Goal: Navigation & Orientation: Find specific page/section

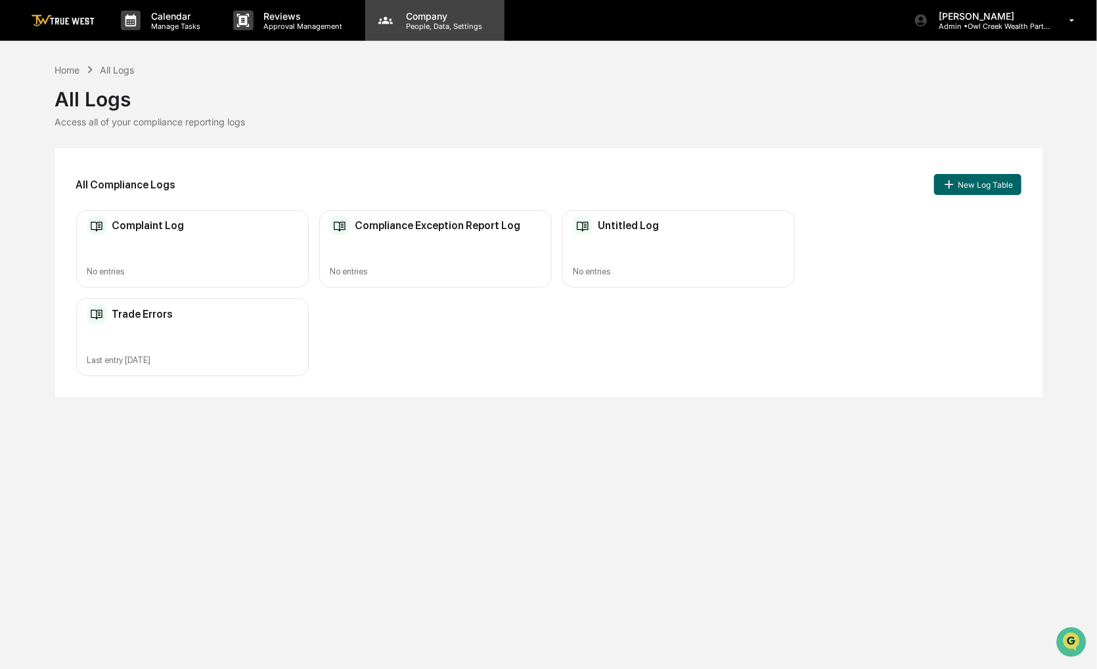
click at [470, 25] on p "People, Data, Settings" at bounding box center [441, 26] width 93 height 9
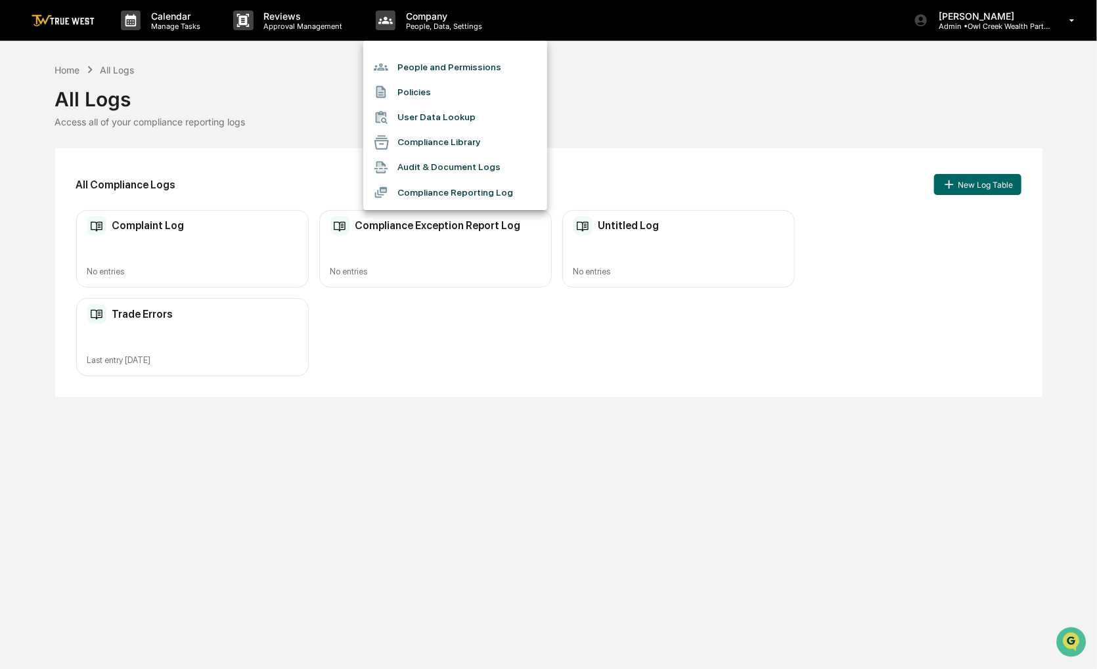
click at [56, 24] on div at bounding box center [548, 334] width 1097 height 669
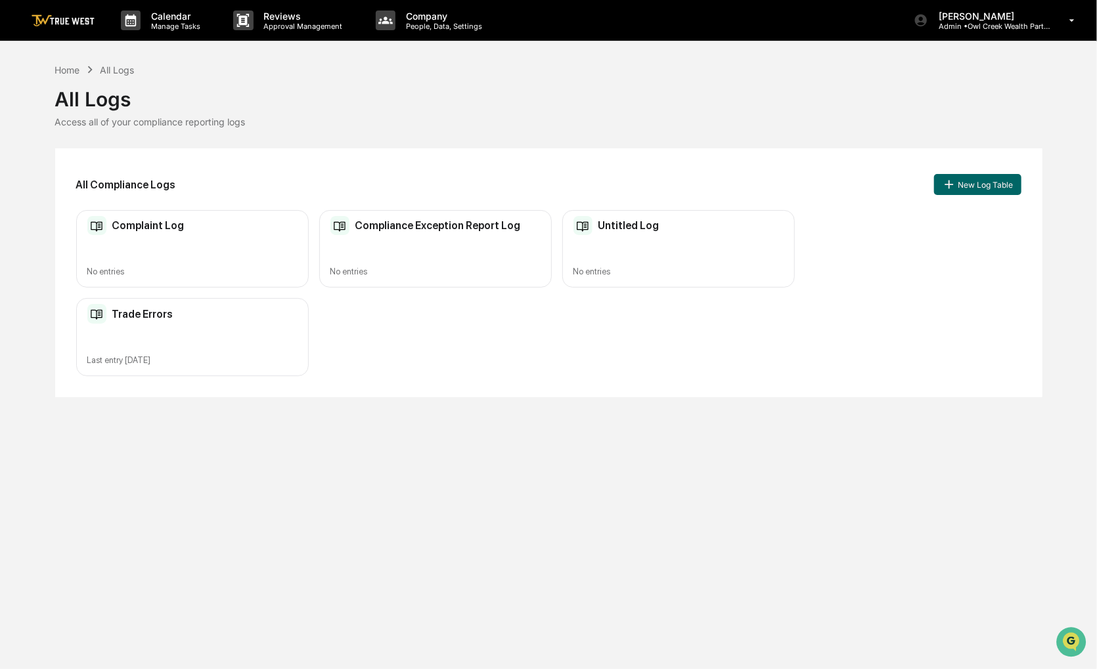
click at [55, 17] on img at bounding box center [63, 20] width 63 height 12
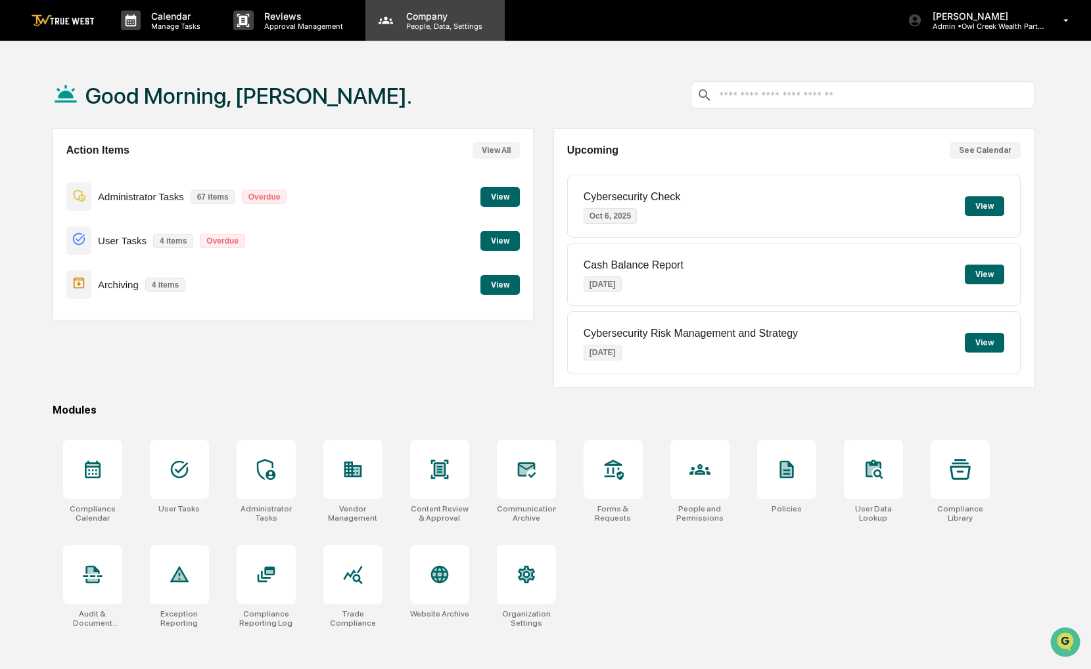
click at [437, 33] on div "Company People, Data, Settings" at bounding box center [434, 20] width 139 height 41
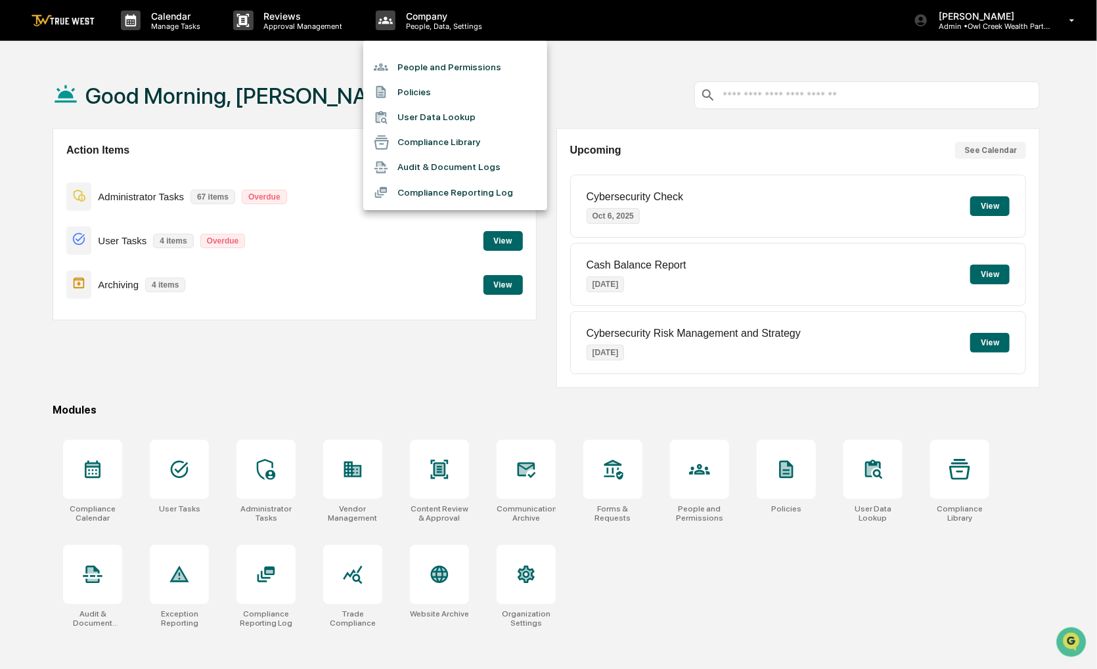
click at [507, 185] on li "Compliance Reporting Log" at bounding box center [455, 192] width 184 height 25
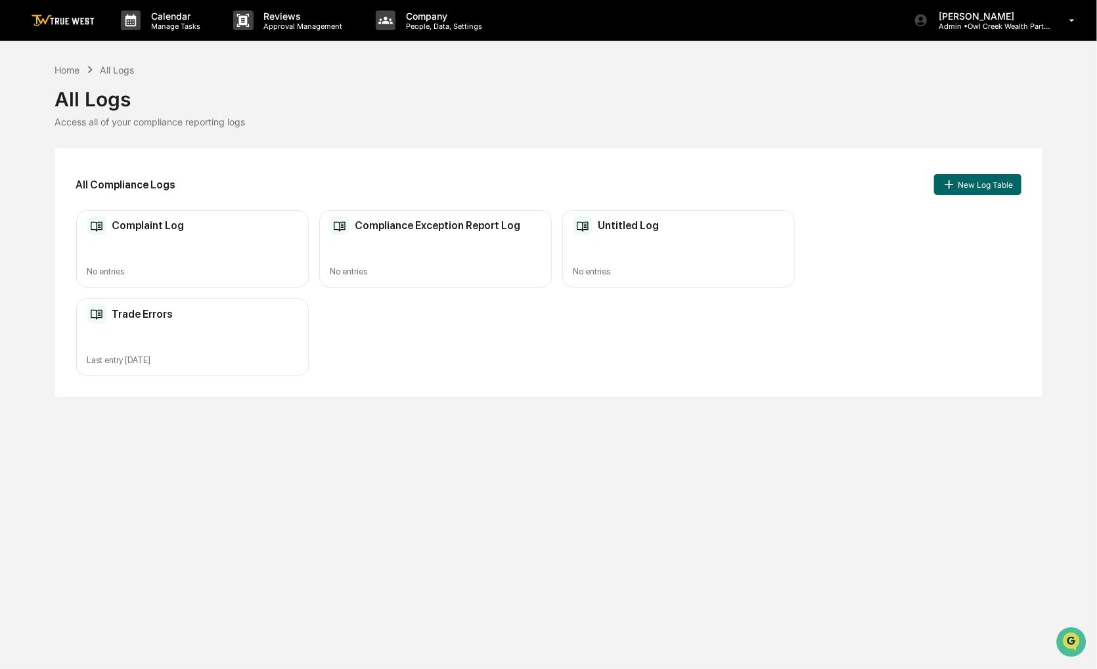
click at [460, 479] on div "Calendar Manage Tasks Reviews Approval Management Company People, Data, Setting…" at bounding box center [548, 334] width 1097 height 669
click at [459, 309] on div "Calendar Manage Tasks Reviews Approval Management Company People, Data, Setting…" at bounding box center [548, 334] width 1097 height 669
click at [930, 280] on div "Complaint Log No entries Compliance Exception Report Log No entries Untitled Lo…" at bounding box center [548, 293] width 945 height 166
drag, startPoint x: 578, startPoint y: 91, endPoint x: 551, endPoint y: 100, distance: 28.5
click at [551, 100] on div "All Logs" at bounding box center [548, 94] width 987 height 34
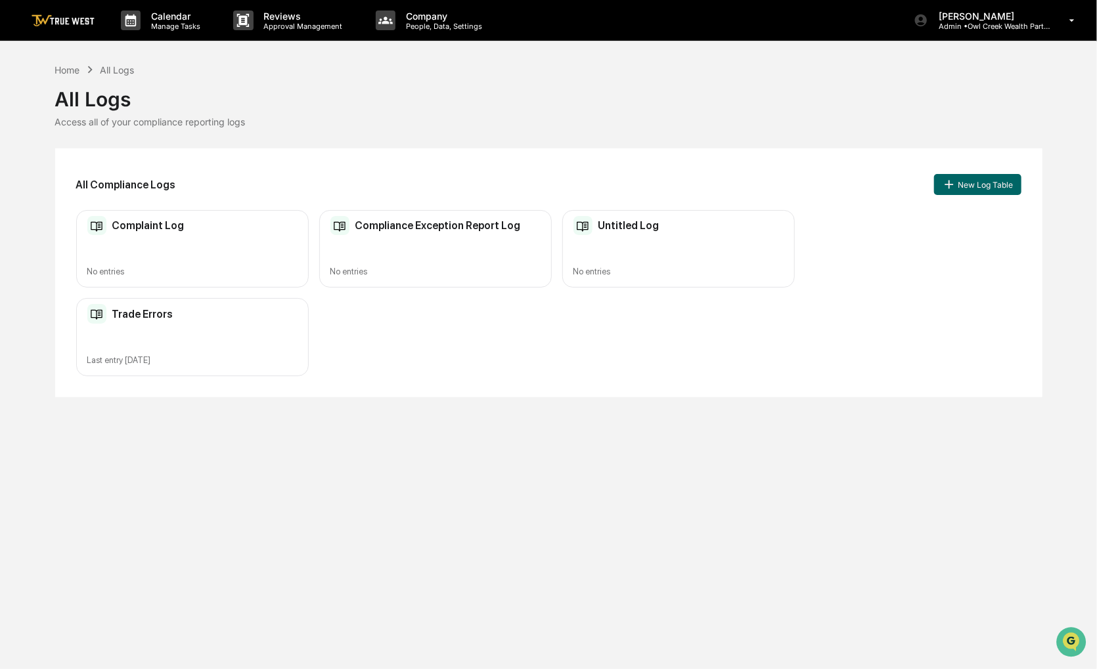
click at [70, 62] on div "Home All Logs" at bounding box center [94, 69] width 79 height 14
click at [70, 67] on div "Home" at bounding box center [67, 69] width 25 height 11
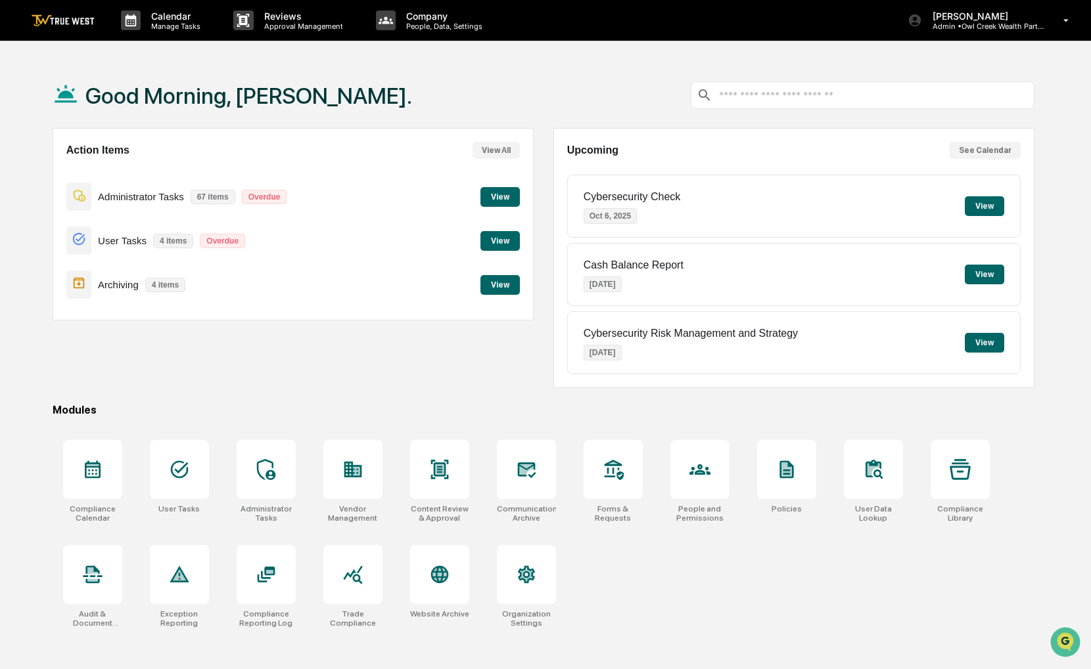
drag, startPoint x: 373, startPoint y: 357, endPoint x: 359, endPoint y: 358, distance: 13.2
click at [359, 358] on div "Action Items View All Administrator Tasks 67 items Overdue View User Tasks 4 it…" at bounding box center [293, 258] width 481 height 260
click at [428, 2] on div "Company People, Data, Settings" at bounding box center [434, 20] width 139 height 41
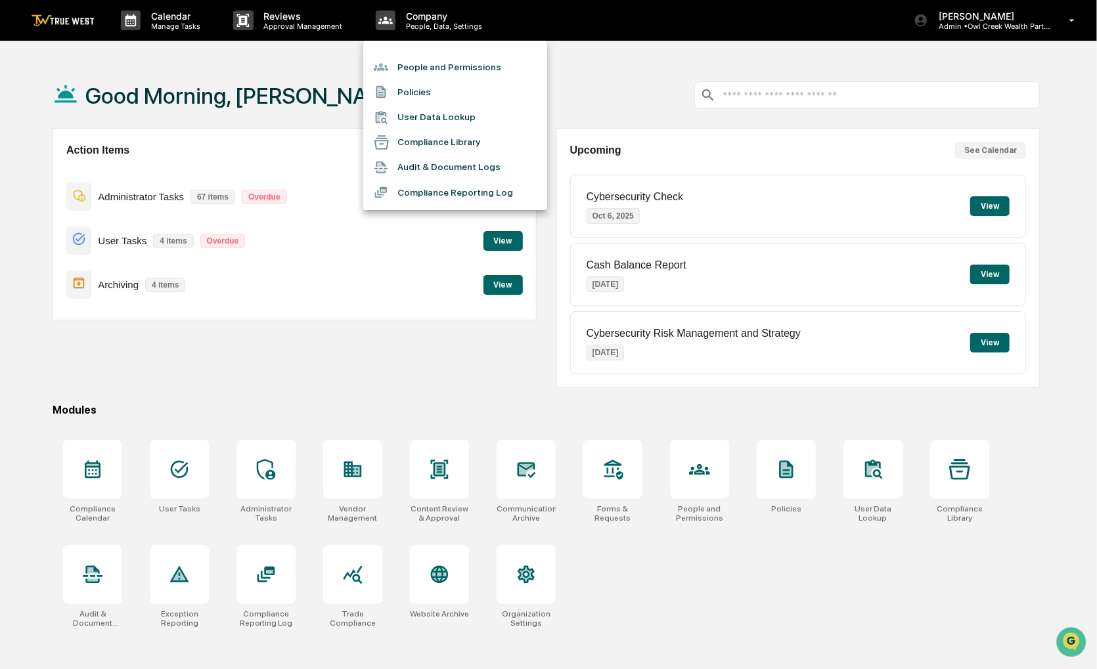
drag, startPoint x: 615, startPoint y: 78, endPoint x: 604, endPoint y: 75, distance: 11.0
click at [604, 75] on div at bounding box center [548, 334] width 1097 height 669
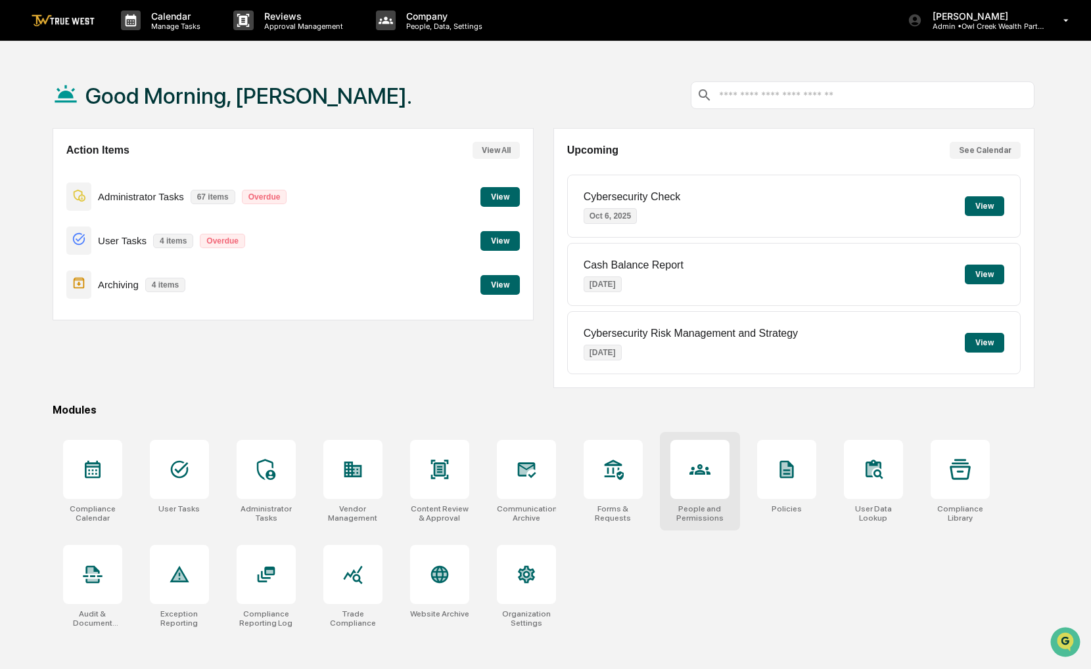
click at [703, 476] on icon at bounding box center [699, 469] width 21 height 21
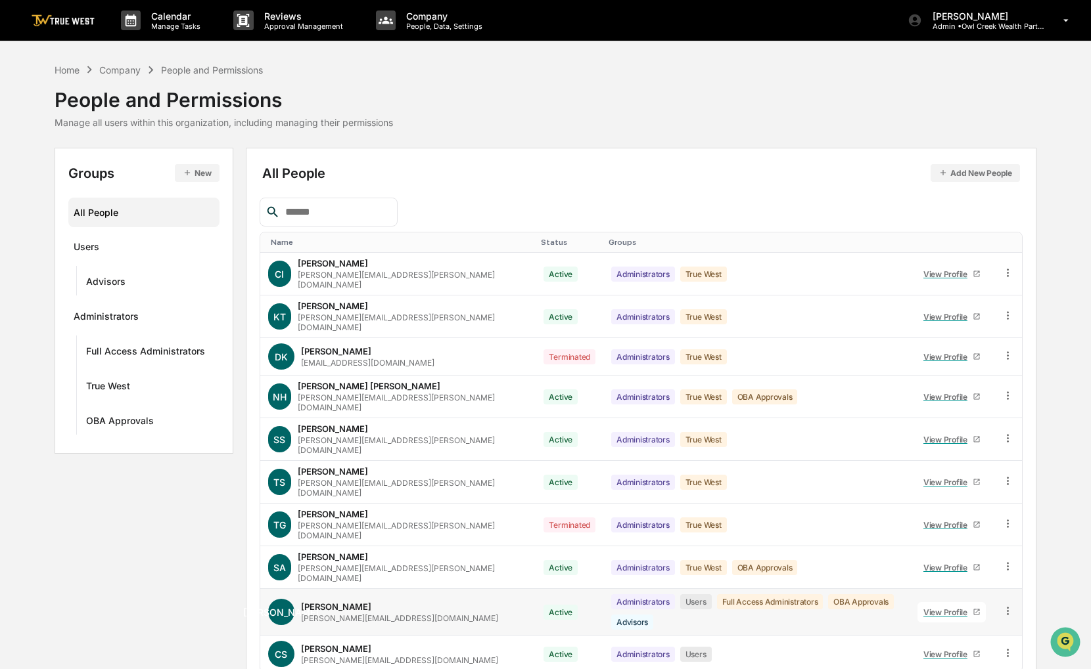
click at [1003, 605] on icon at bounding box center [1007, 611] width 12 height 12
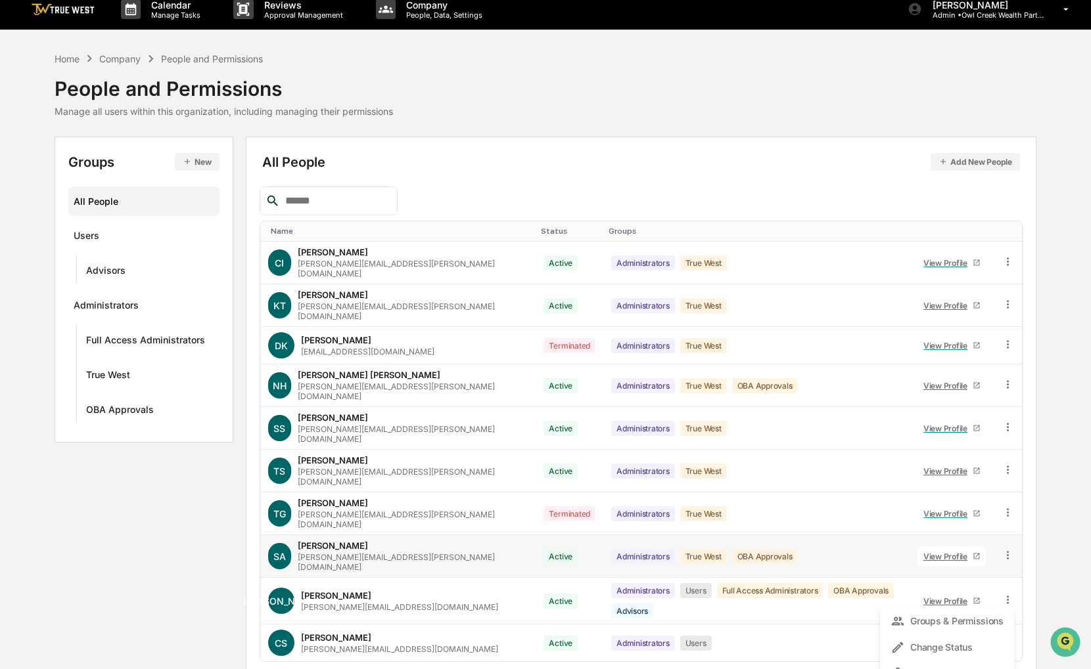
scroll to position [14, 0]
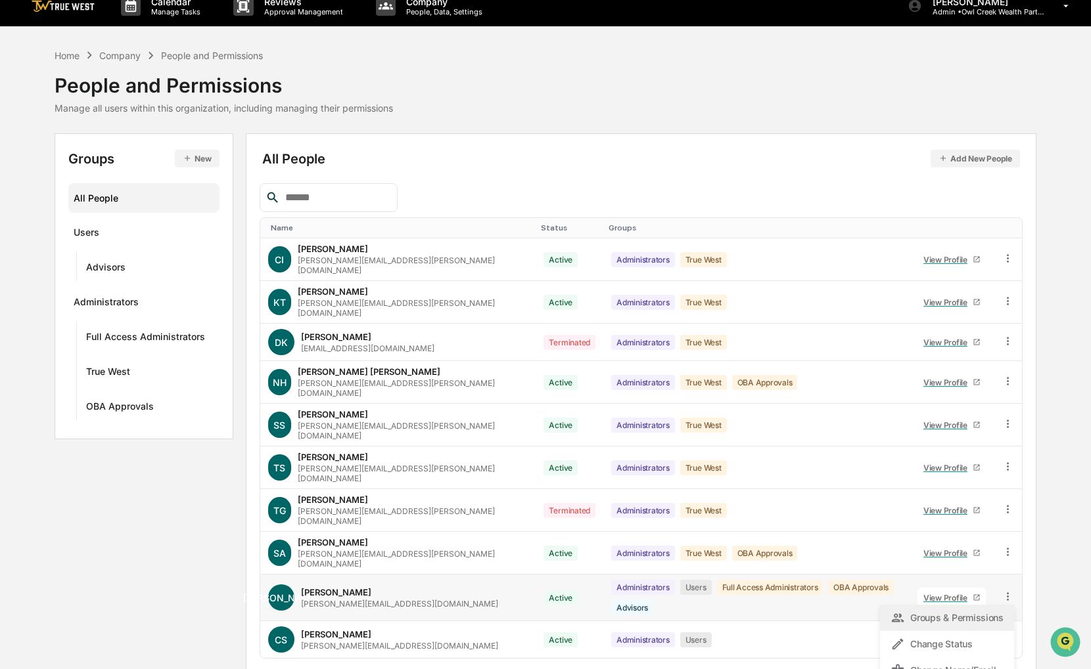
click at [980, 610] on div "Groups & Permissions" at bounding box center [946, 618] width 113 height 16
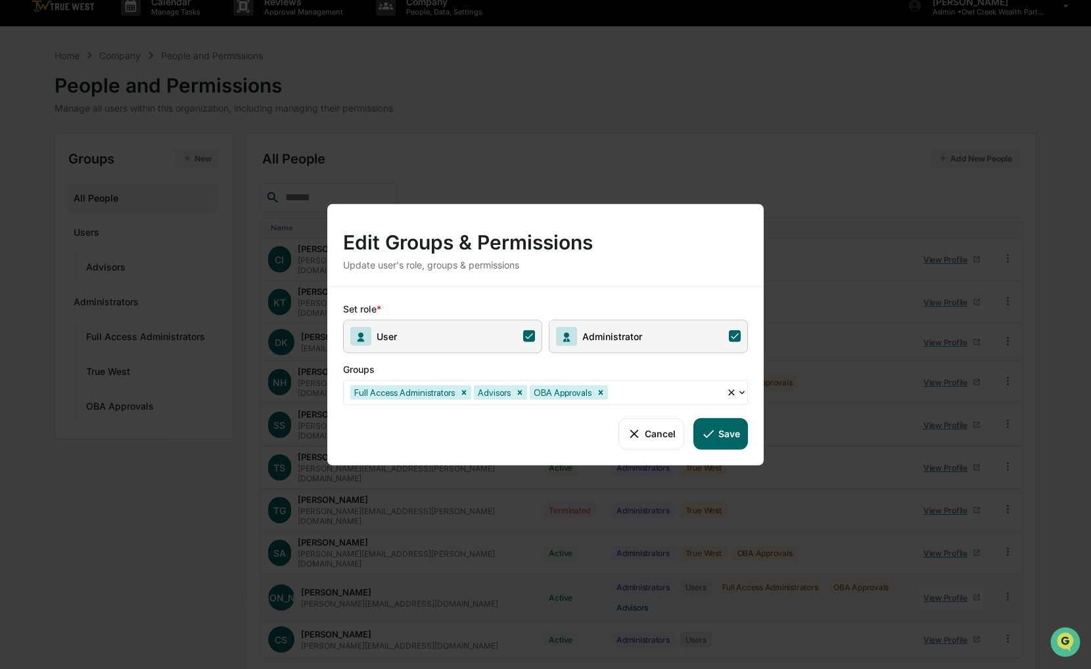
click at [653, 434] on button "Cancel" at bounding box center [650, 434] width 65 height 32
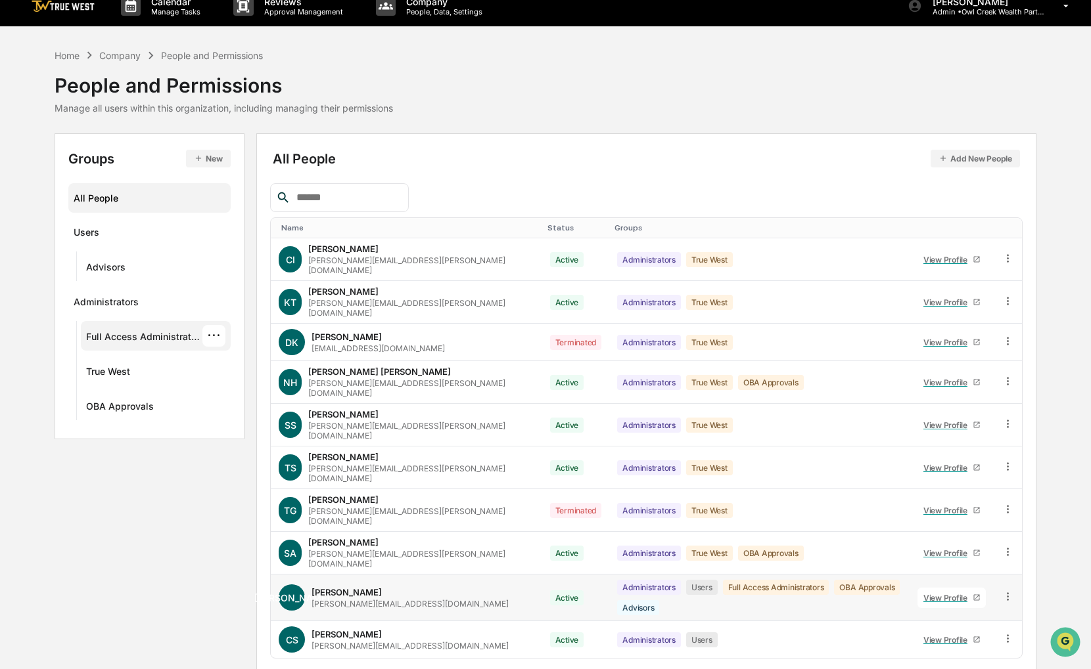
click at [139, 333] on div "Full Access Administrators" at bounding box center [144, 339] width 116 height 16
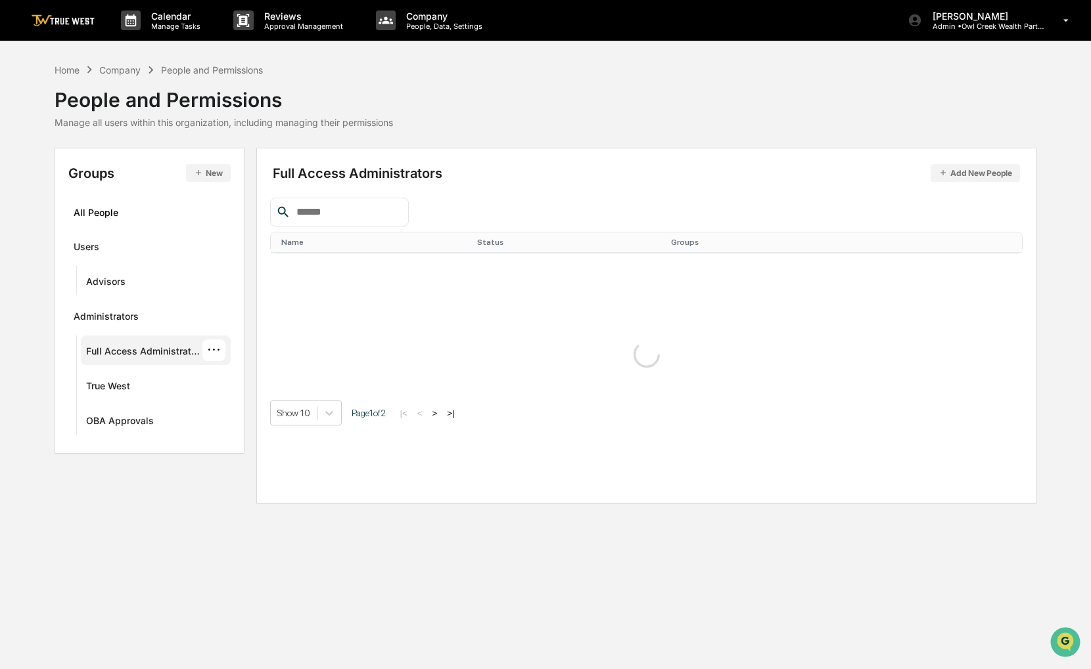
scroll to position [0, 0]
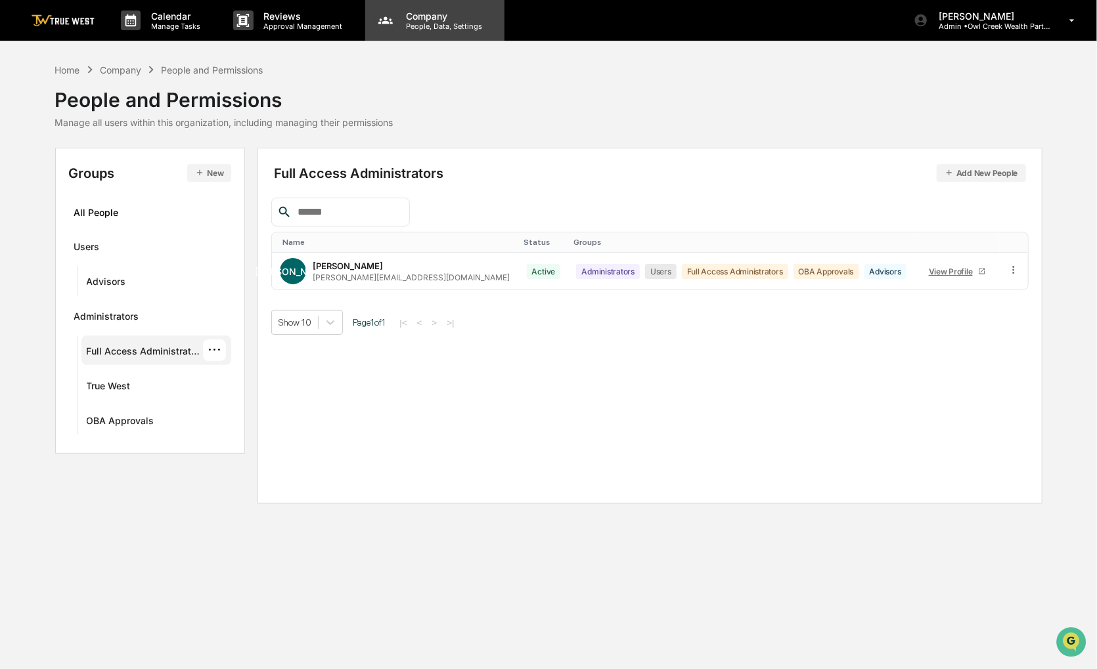
click at [415, 33] on div "Company People, Data, Settings" at bounding box center [434, 20] width 139 height 41
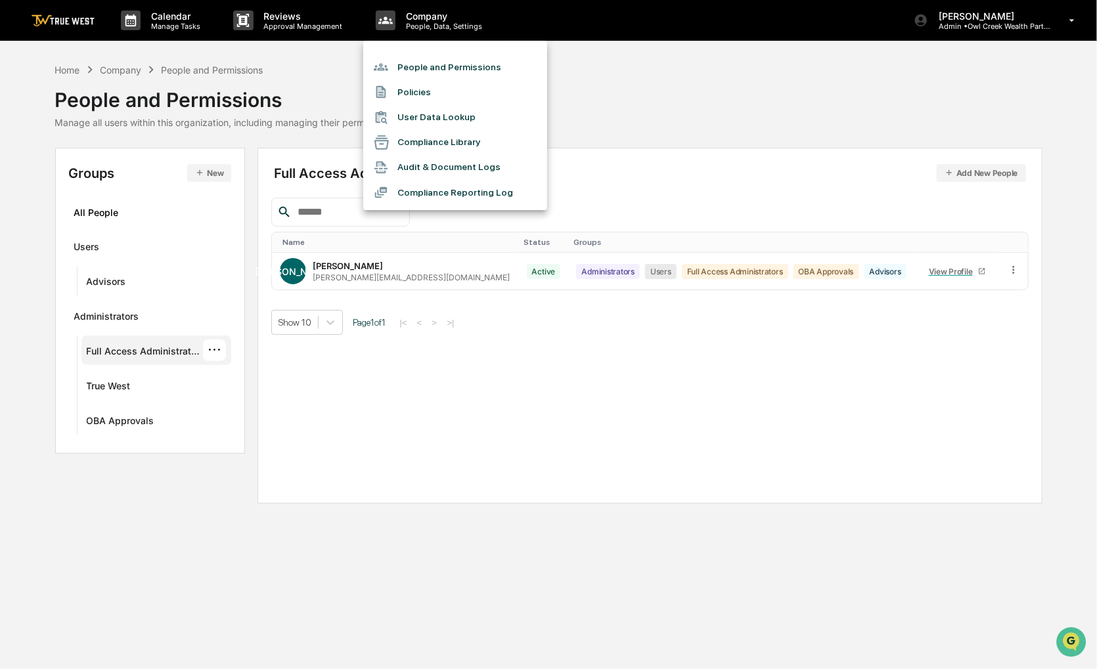
click at [69, 72] on div at bounding box center [548, 334] width 1097 height 669
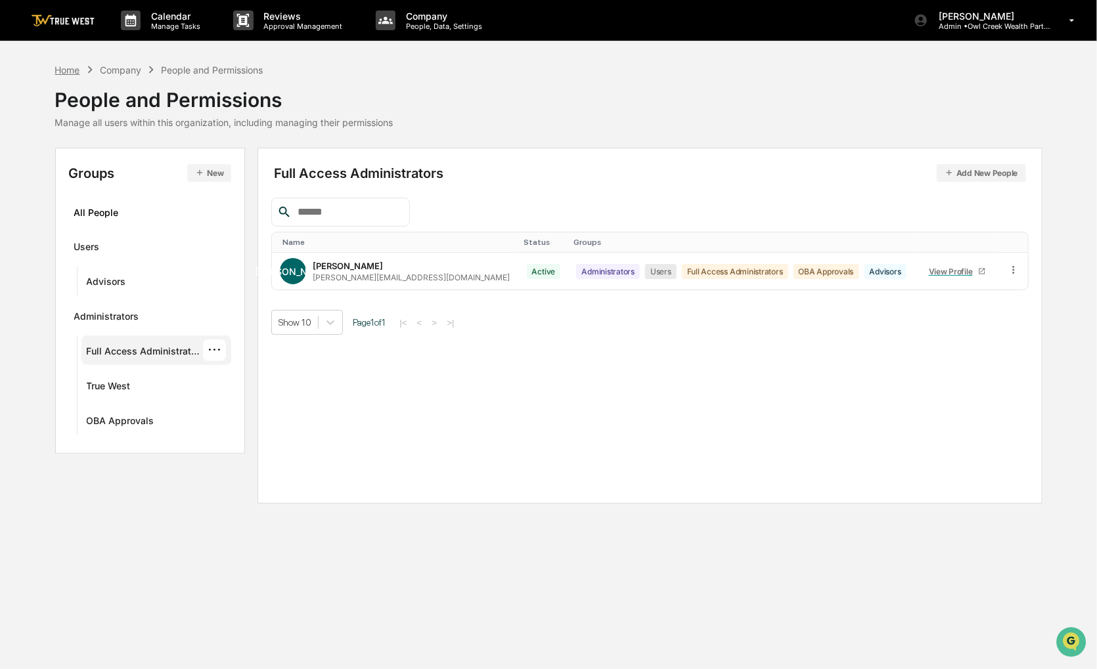
click at [65, 70] on div "Home" at bounding box center [67, 69] width 25 height 11
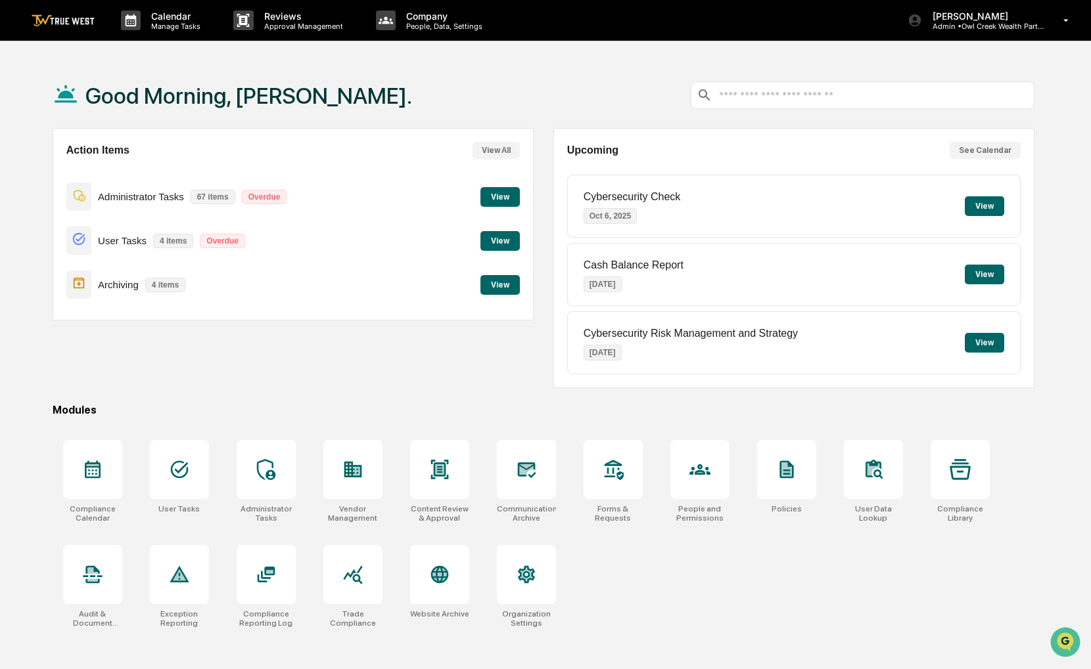
click at [791, 89] on input "text" at bounding box center [872, 95] width 311 height 12
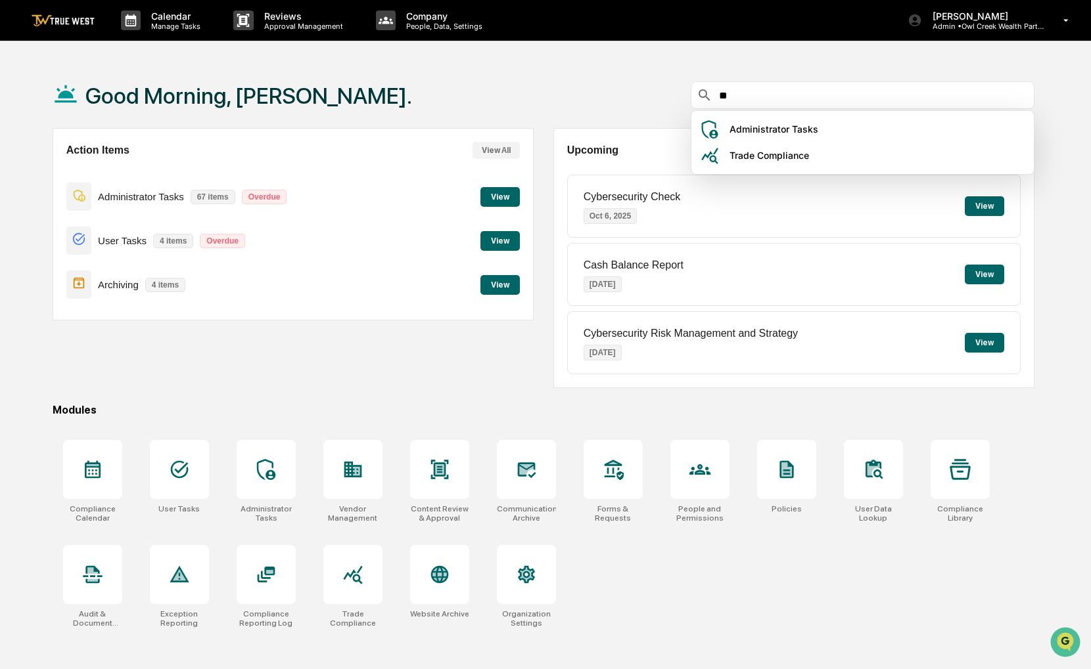
type input "*"
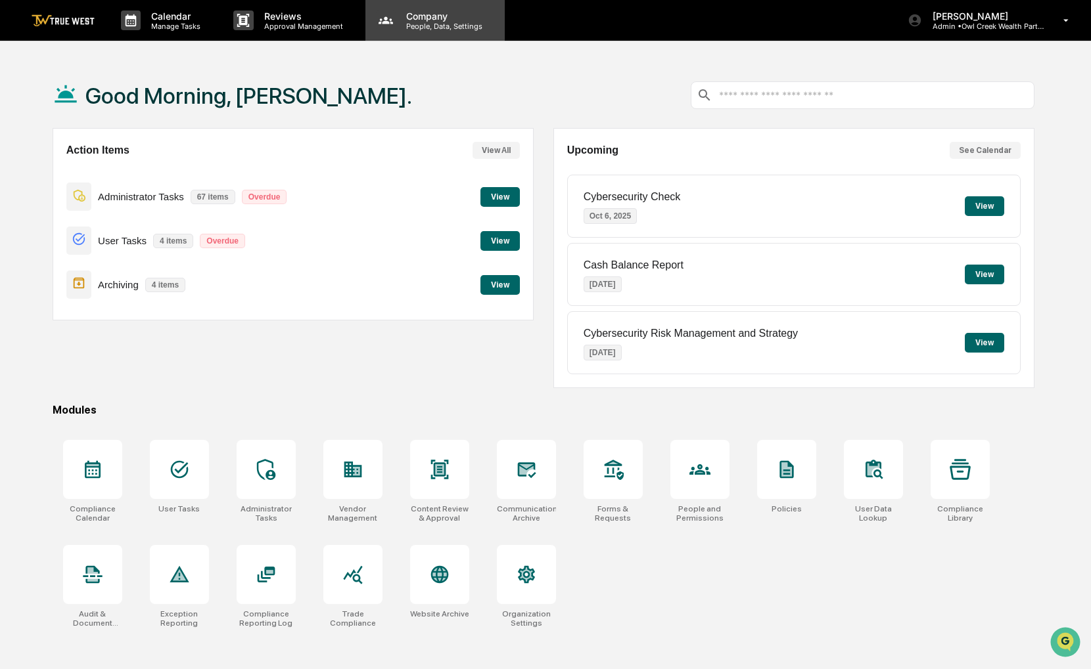
click at [439, 26] on p "People, Data, Settings" at bounding box center [441, 26] width 93 height 9
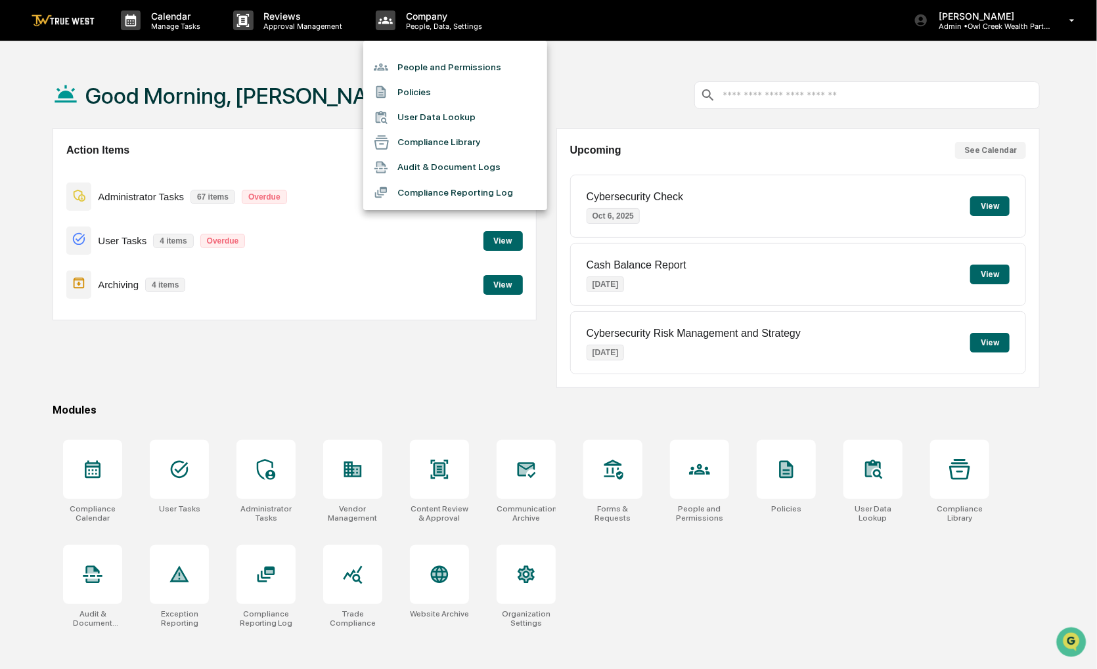
click at [656, 79] on div at bounding box center [548, 334] width 1097 height 669
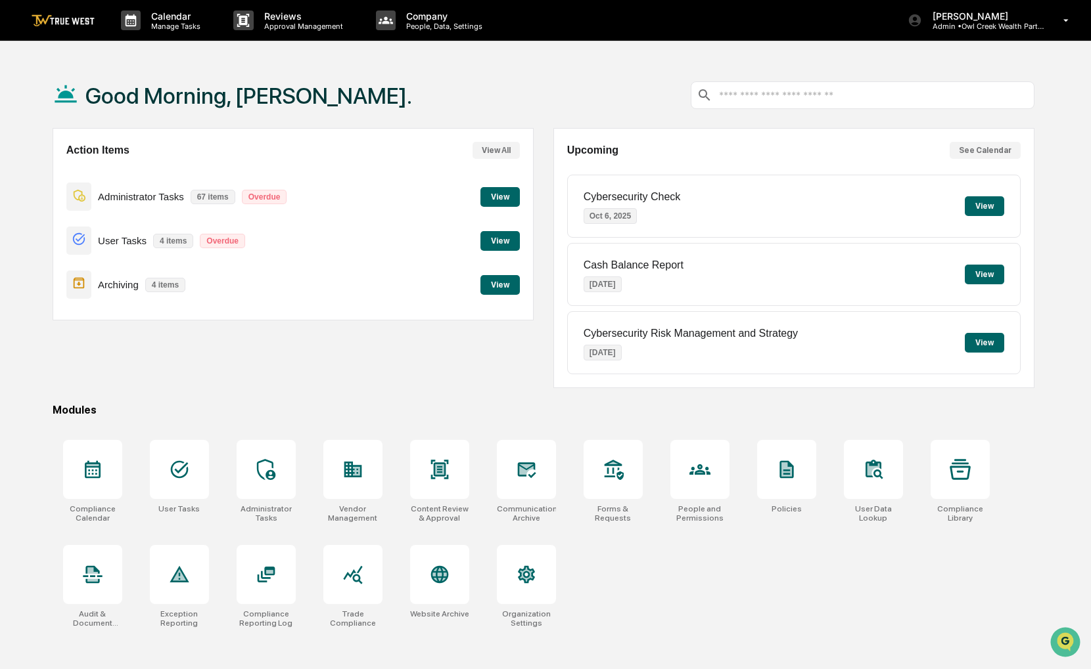
click at [789, 97] on input "text" at bounding box center [872, 95] width 311 height 12
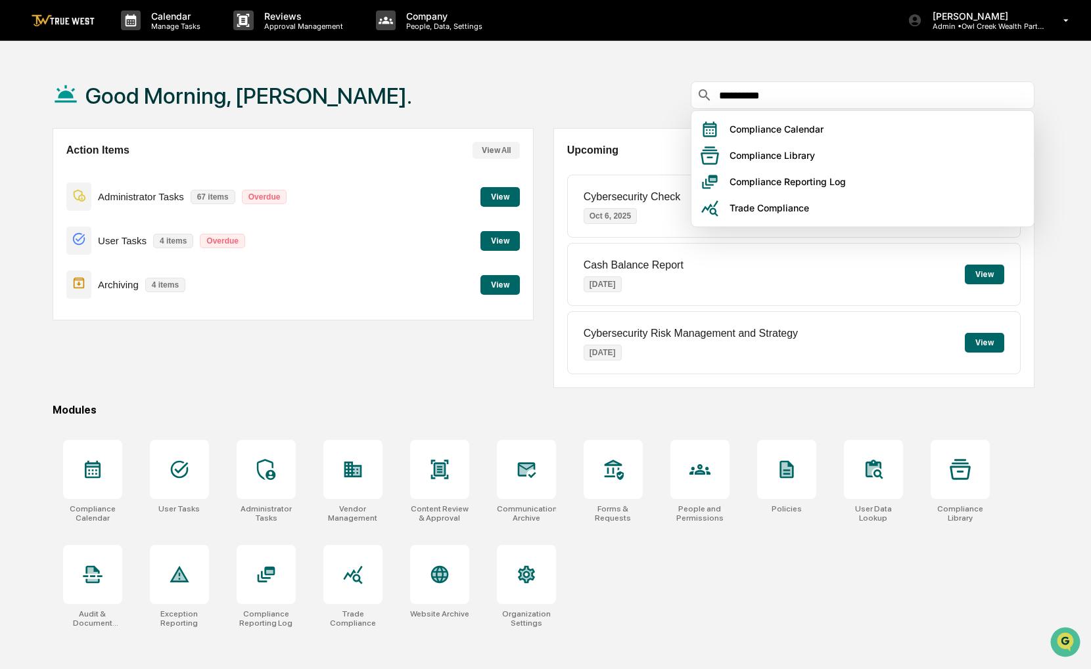
type input "**********"
click at [756, 68] on div "**********" at bounding box center [544, 95] width 982 height 66
